Goal: Task Accomplishment & Management: Use online tool/utility

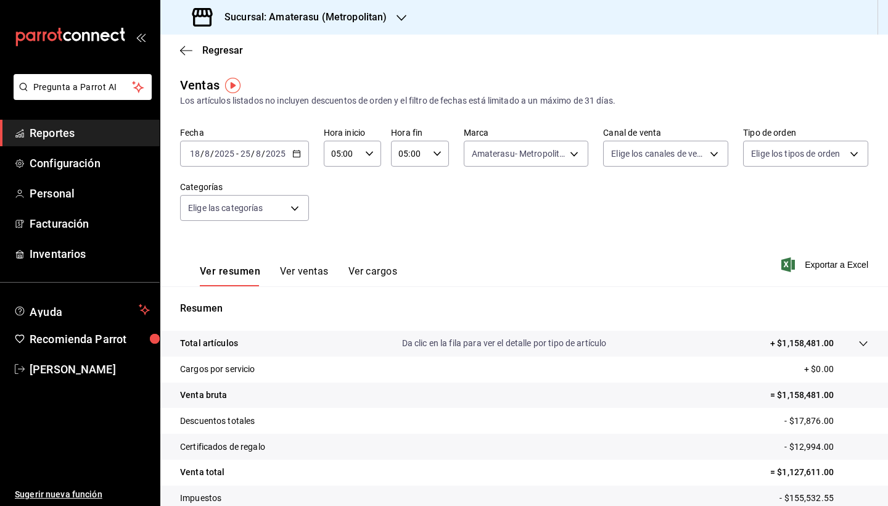
click at [303, 150] on div "[DATE] [DATE] - [DATE] [DATE]" at bounding box center [244, 154] width 129 height 26
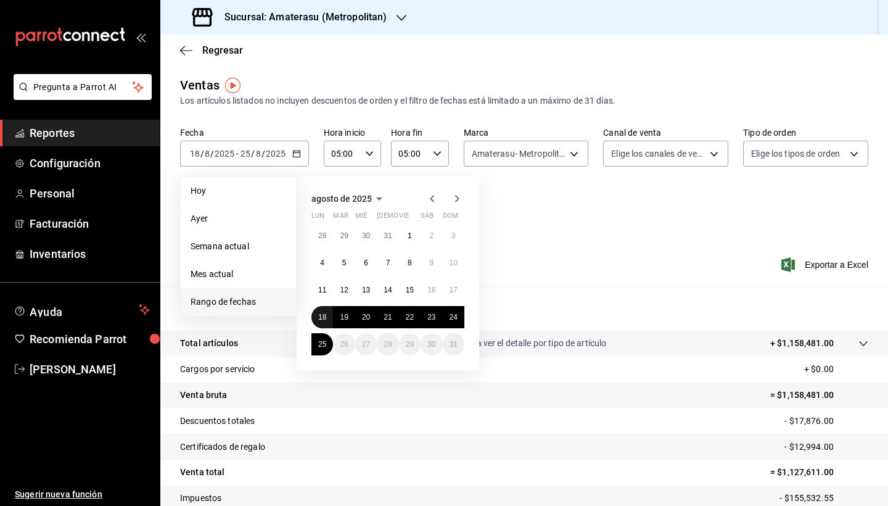
click at [321, 310] on button "18" at bounding box center [323, 317] width 22 height 22
click at [323, 341] on abbr "25" at bounding box center [322, 344] width 8 height 9
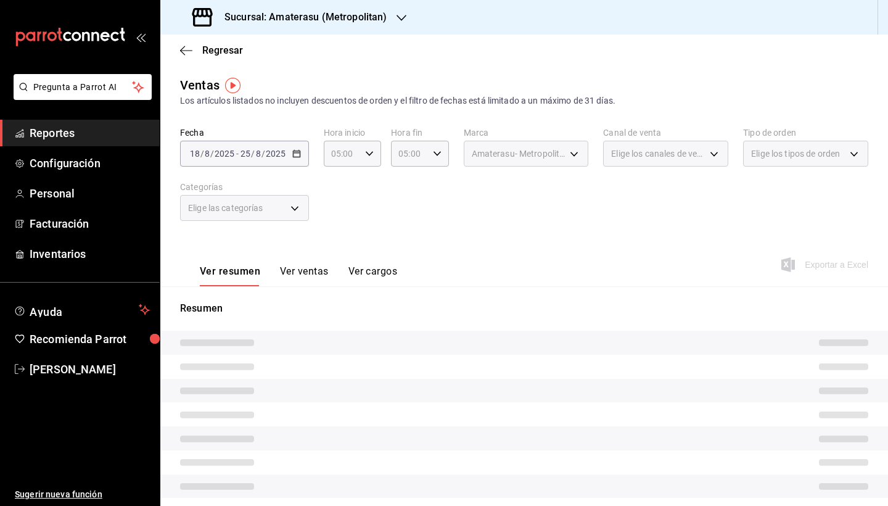
click at [502, 213] on div "Fecha [DATE] [DATE] - [DATE] [DATE] Hora inicio 05:00 Hora inicio Hora fin 05:0…" at bounding box center [524, 181] width 688 height 109
click at [539, 210] on div "Fecha [DATE] [DATE] - [DATE] [DATE] Hora inicio 05:00 Hora inicio Hora fin 05:0…" at bounding box center [524, 181] width 688 height 109
click at [605, 197] on div "Fecha [DATE] [DATE] - [DATE] [DATE] Hora inicio 05:00 Hora inicio Hora fin 05:0…" at bounding box center [524, 181] width 688 height 109
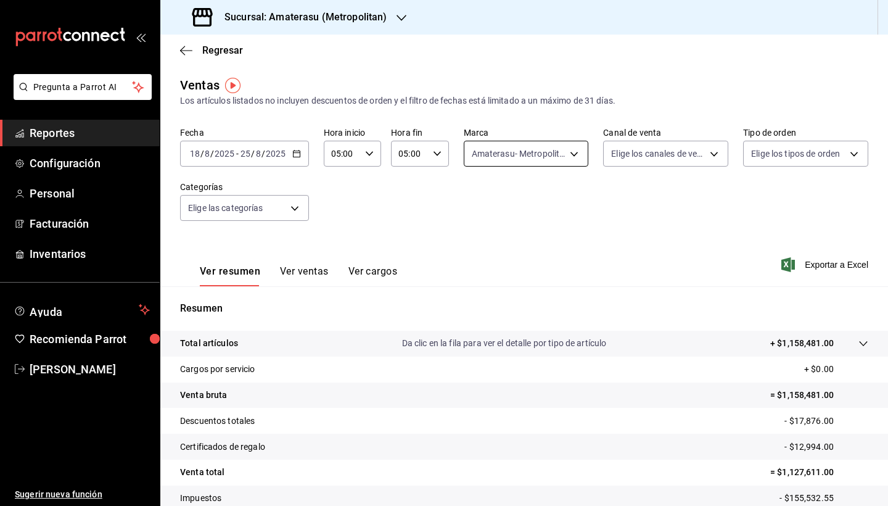
click at [577, 158] on body "Pregunta a Parrot AI Reportes Configuración Personal Facturación Inventarios Ay…" at bounding box center [444, 253] width 888 height 506
click at [659, 276] on div at bounding box center [444, 253] width 888 height 506
click at [658, 276] on div "Ver resumen Ver ventas Ver cargos Exportar a Excel" at bounding box center [524, 261] width 728 height 51
click at [576, 149] on body "Pregunta a Parrot AI Reportes Configuración Personal Facturación Inventarios Ay…" at bounding box center [444, 253] width 888 height 506
click at [477, 270] on input "checkbox" at bounding box center [476, 270] width 11 height 11
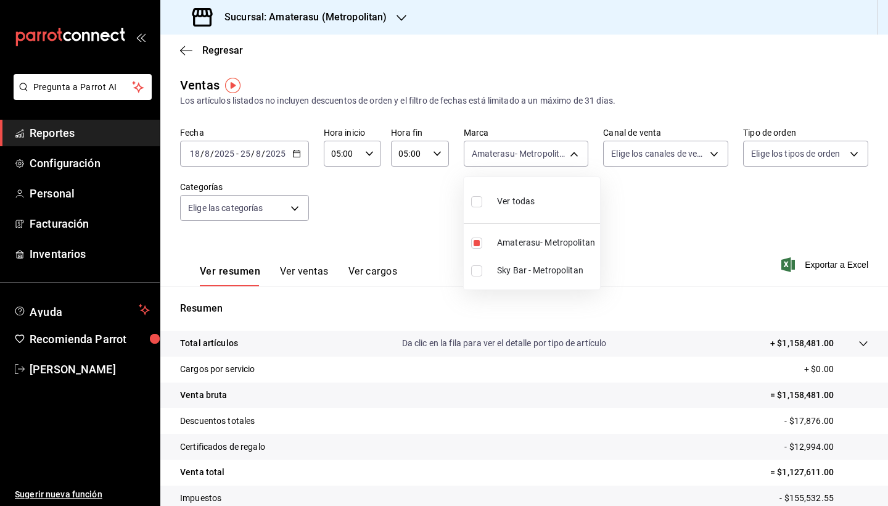
checkbox input "true"
type input "e4cd7fcb-d45b-43ae-a99f-ad4ccfcd9032,f3afaab8-8c3d-4e49-a299-af9bdf6027b2"
checkbox input "true"
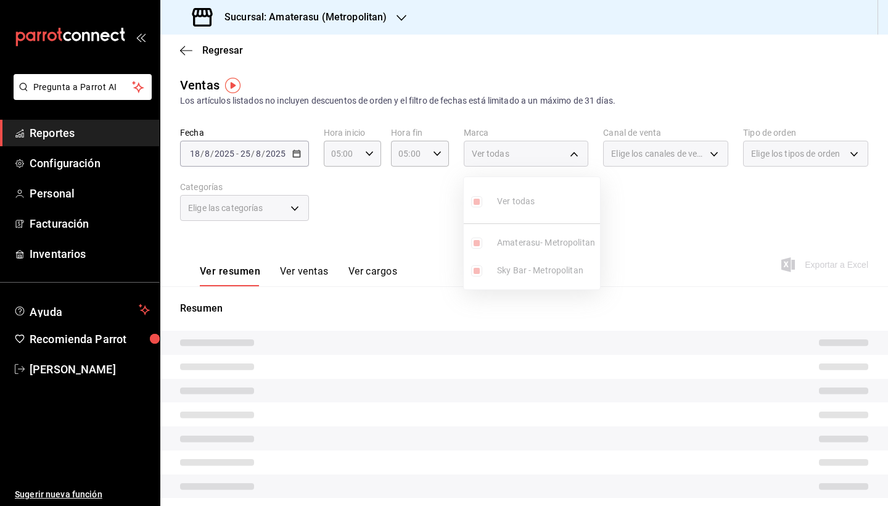
click at [480, 245] on ul "Ver todas Amaterasu- Metropolitan Sky Bar - Metropolitan" at bounding box center [532, 233] width 136 height 112
click at [476, 243] on ul "Ver todas Amaterasu- Metropolitan Sky Bar - Metropolitan" at bounding box center [532, 233] width 136 height 112
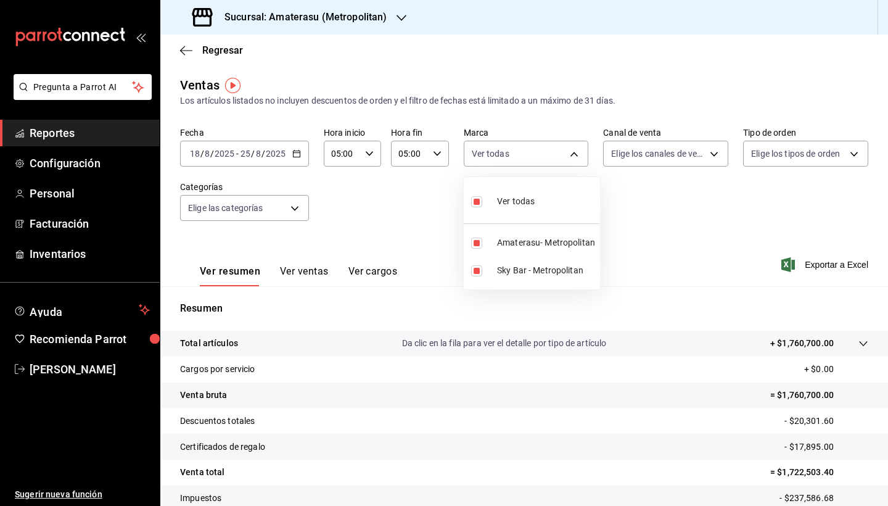
click at [476, 243] on input "checkbox" at bounding box center [476, 242] width 11 height 11
checkbox input "false"
type input "f3afaab8-8c3d-4e49-a299-af9bdf6027b2"
checkbox input "false"
click at [549, 329] on div at bounding box center [444, 253] width 888 height 506
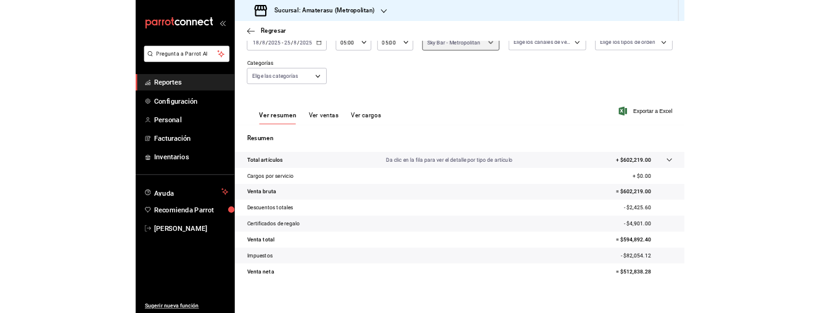
scroll to position [85, 0]
